Goal: Task Accomplishment & Management: Complete application form

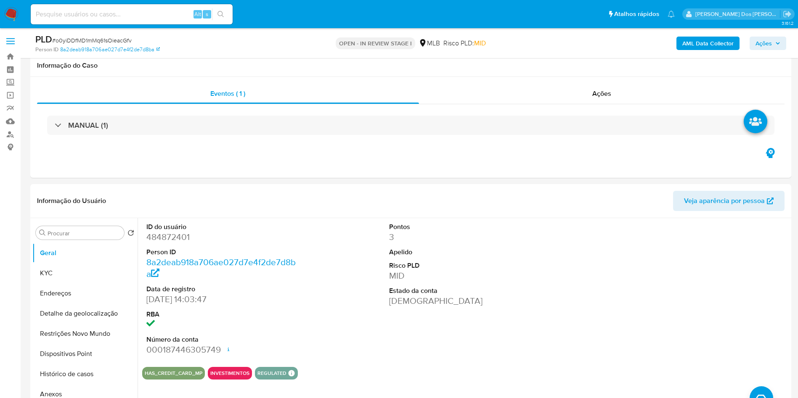
select select "10"
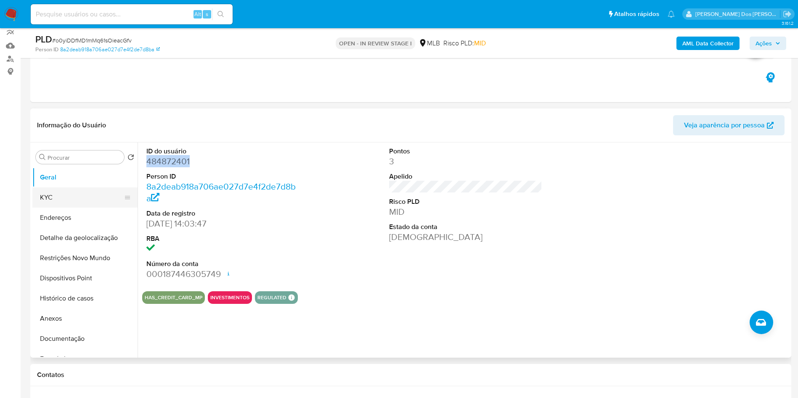
click at [100, 202] on button "KYC" at bounding box center [81, 198] width 98 height 20
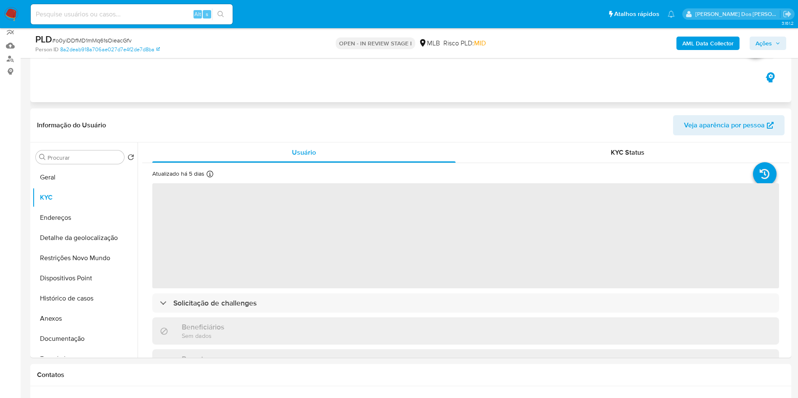
scroll to position [151, 0]
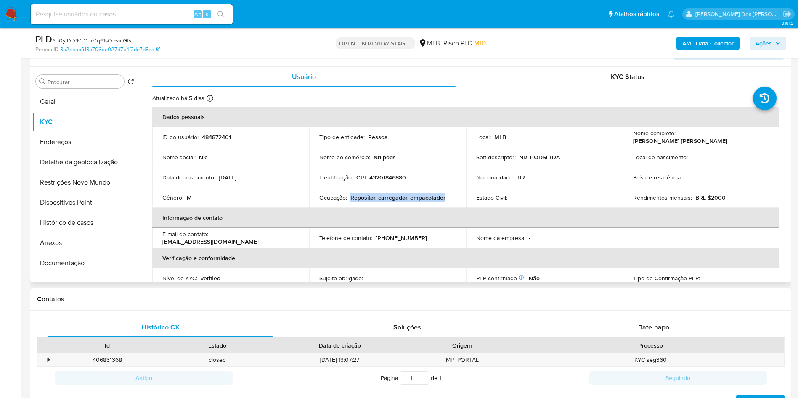
drag, startPoint x: 445, startPoint y: 214, endPoint x: 350, endPoint y: 212, distance: 94.7
click at [350, 202] on div "Ocupação : Repositor, carregador, empacotador" at bounding box center [387, 198] width 137 height 8
copy p "Repositor, carregador, empacotador"
click at [684, 45] on b "AML Data Collector" at bounding box center [707, 43] width 51 height 13
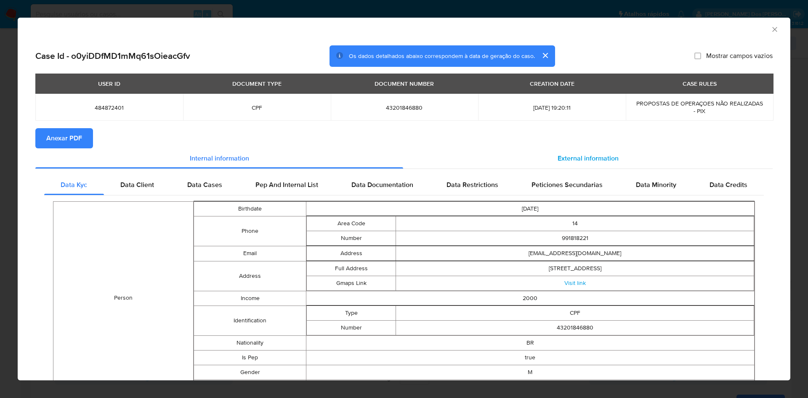
click at [573, 156] on span "External information" at bounding box center [587, 159] width 61 height 10
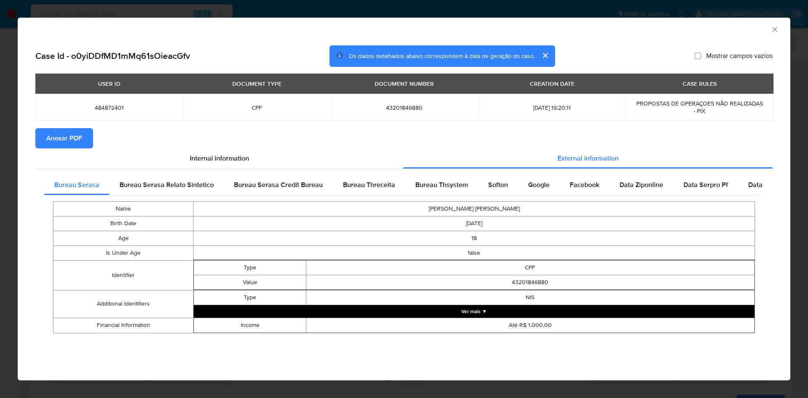
click at [64, 142] on span "Anexar PDF" at bounding box center [64, 138] width 36 height 19
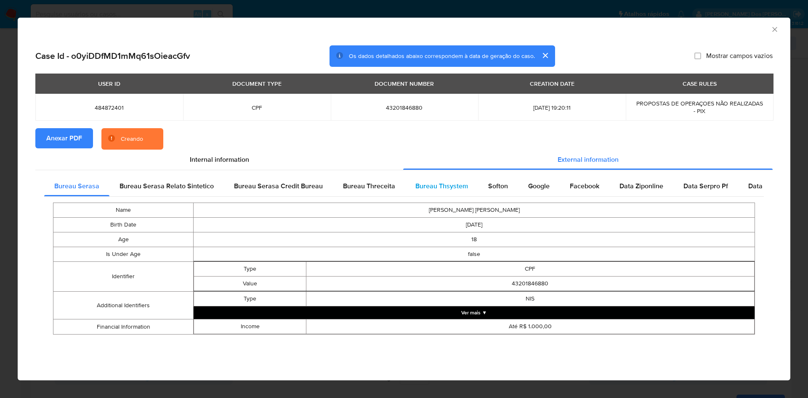
click at [419, 179] on div "Bureau Thsystem" at bounding box center [441, 186] width 73 height 20
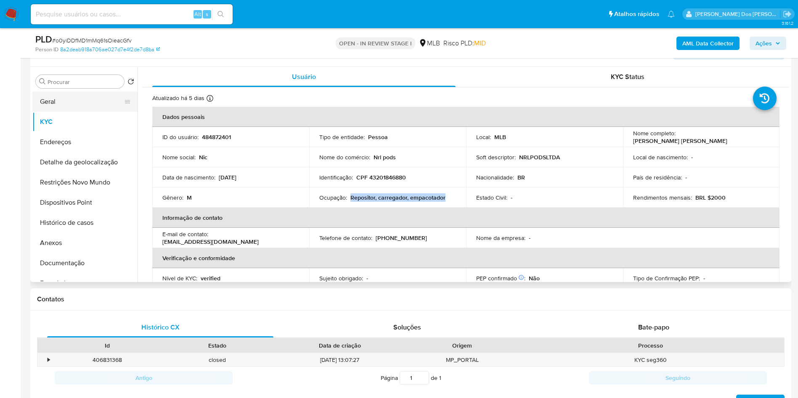
click at [75, 107] on button "Geral" at bounding box center [81, 102] width 98 height 20
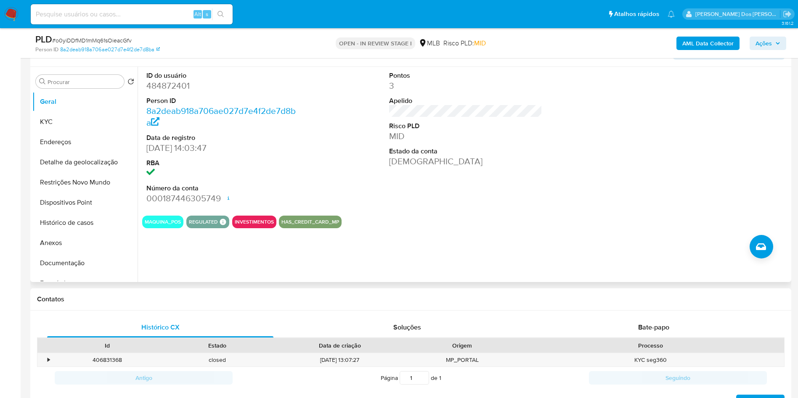
copy p "Repositor, carregador, empacotador"
click at [87, 132] on button "KYC" at bounding box center [81, 122] width 98 height 20
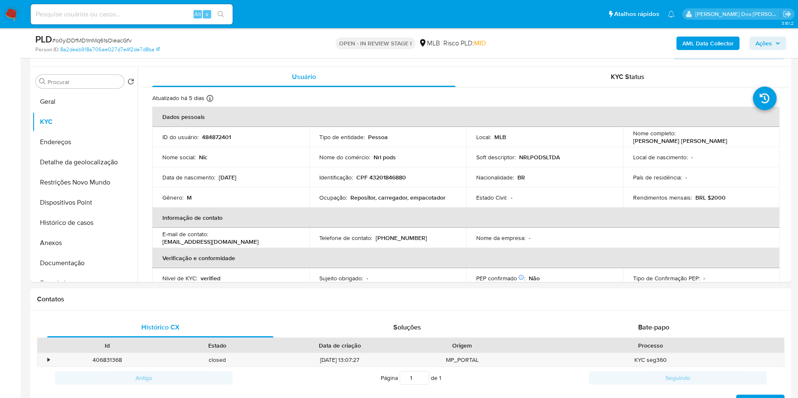
copy p "Repositor, carregador, empacotador"
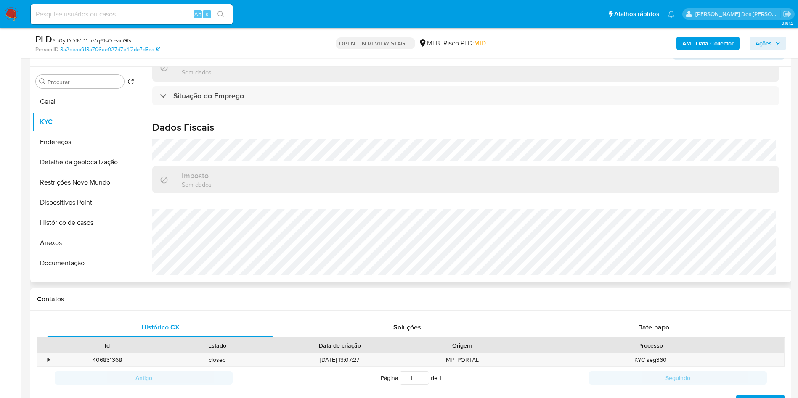
copy p "Repositor, carregador, empacotador"
click at [72, 172] on button "Detalhe da geolocalização" at bounding box center [81, 162] width 98 height 20
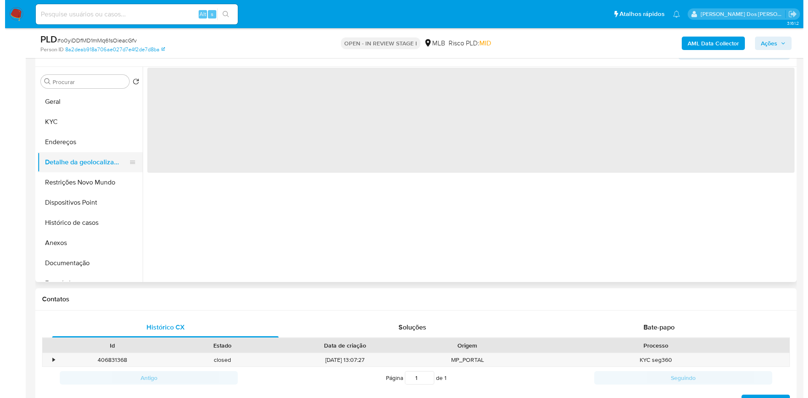
scroll to position [0, 0]
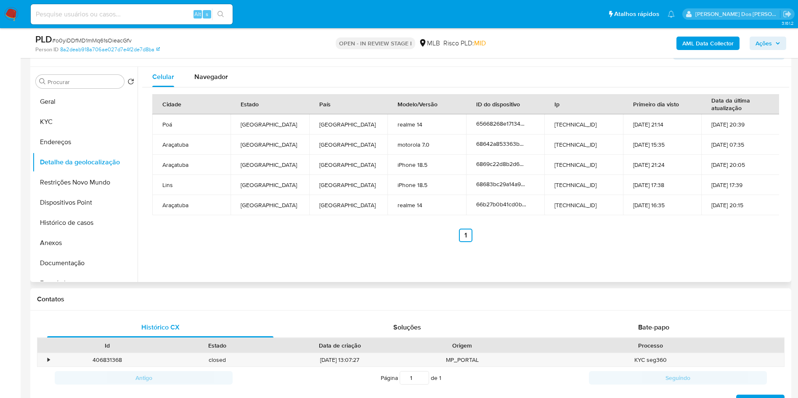
copy p "Repositor, carregador, empacotador"
click at [61, 193] on button "Restrições Novo Mundo" at bounding box center [81, 182] width 98 height 20
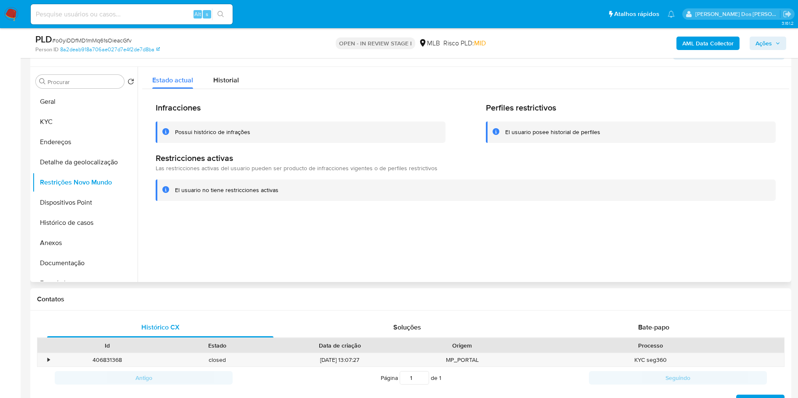
copy p "Repositor, carregador, empacotador"
click at [85, 193] on button "Restrições Novo Mundo" at bounding box center [81, 182] width 98 height 20
click at [72, 213] on button "Dispositivos Point" at bounding box center [81, 203] width 98 height 20
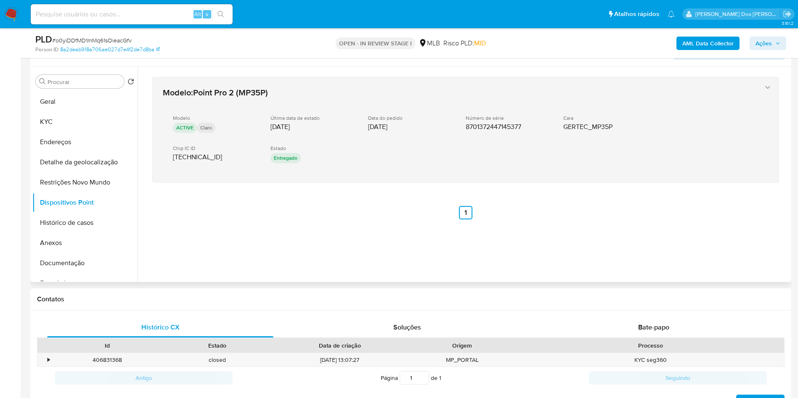
copy p "Repositor, carregador, empacotador"
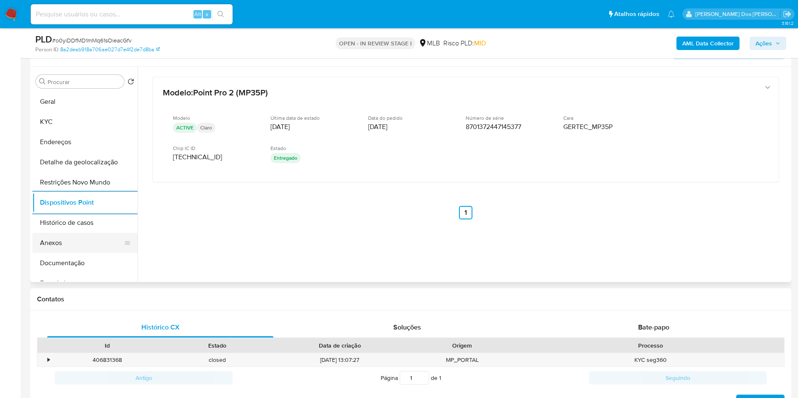
click at [62, 253] on button "Anexos" at bounding box center [81, 243] width 98 height 20
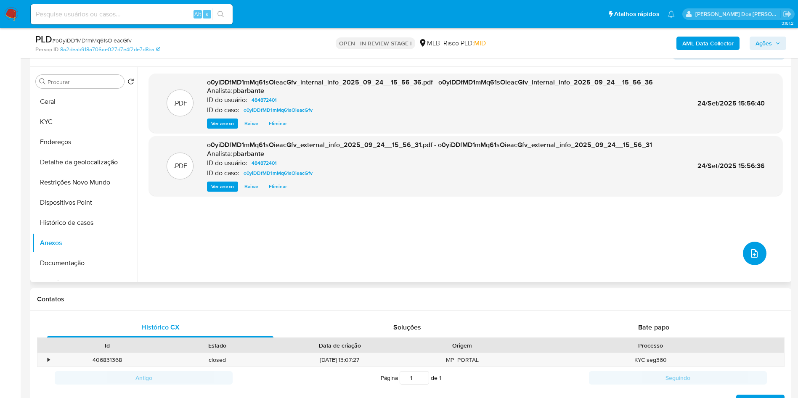
click at [751, 258] on icon "upload-file" at bounding box center [754, 253] width 7 height 8
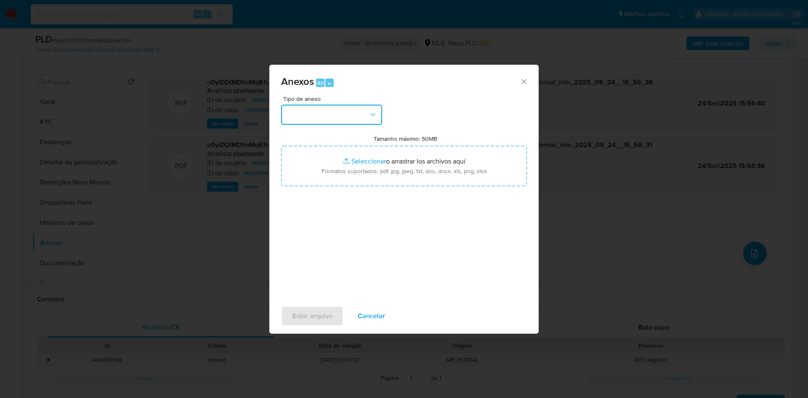
click at [342, 105] on button "button" at bounding box center [331, 115] width 101 height 20
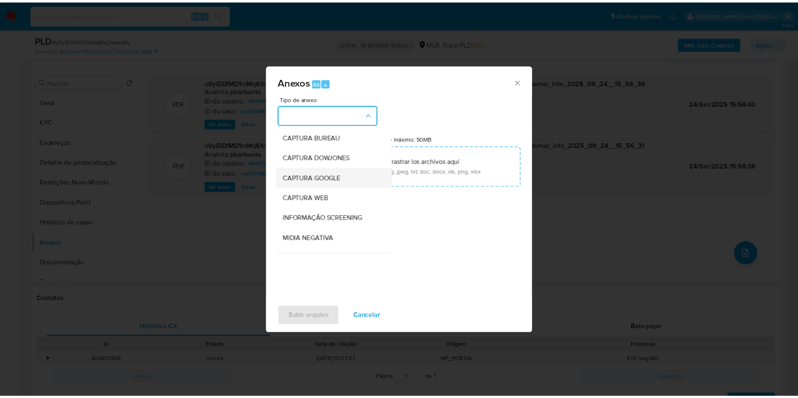
scroll to position [113, 0]
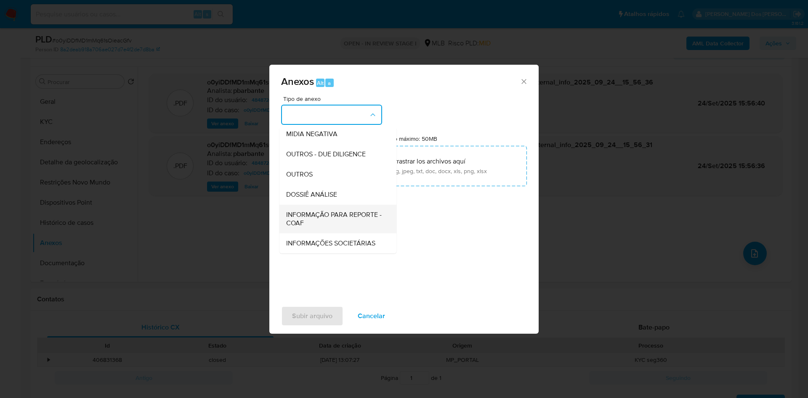
click at [309, 205] on div "INFORMAÇÃO PARA REPORTE - COAF" at bounding box center [335, 219] width 98 height 29
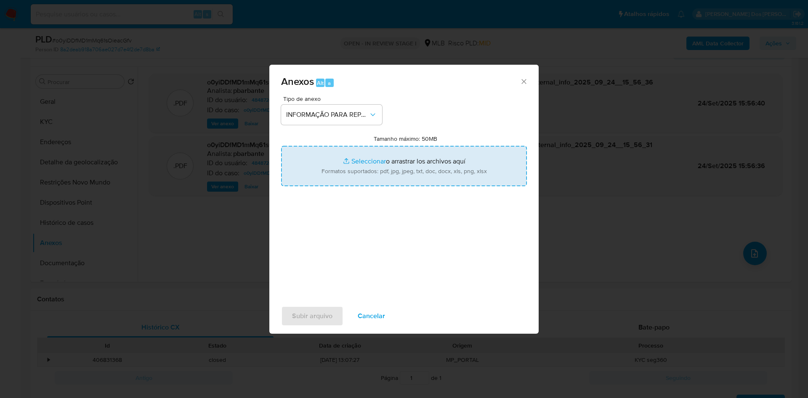
type input "C:\fakepath\Mulan 484872401_2025_09_23_17_14_36.xlsx"
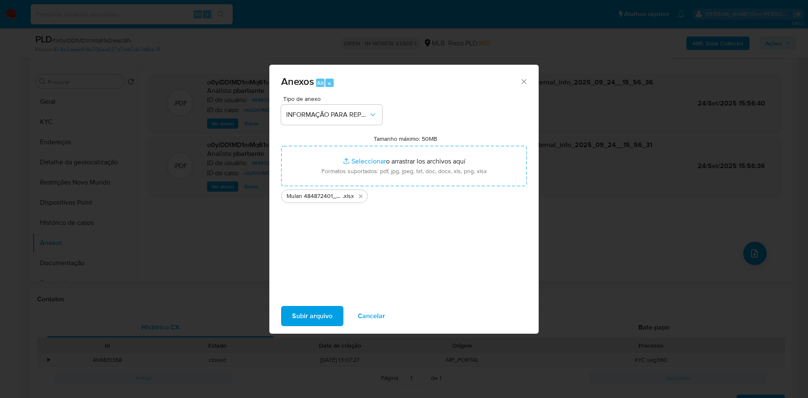
click at [292, 326] on span "Subir arquivo" at bounding box center [312, 316] width 40 height 19
